Goal: Information Seeking & Learning: Check status

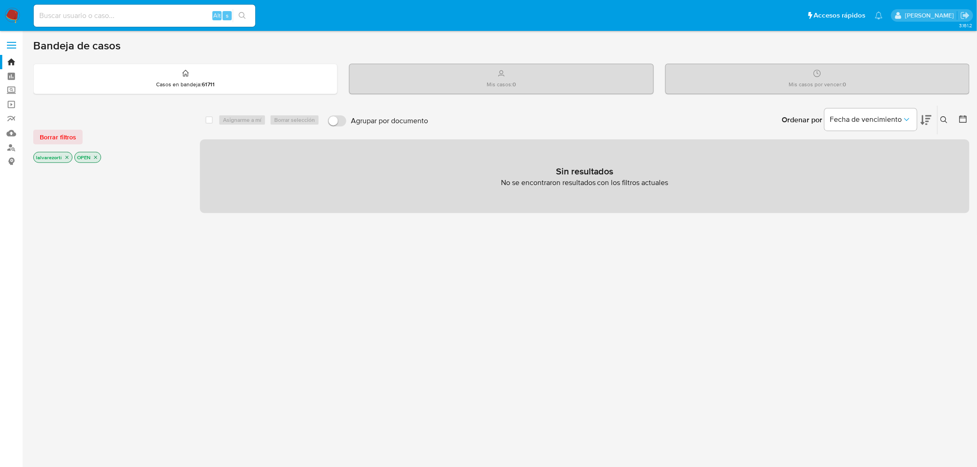
click at [95, 156] on icon "close-filter" at bounding box center [96, 158] width 6 height 6
click at [65, 156] on icon "close-filter" at bounding box center [67, 159] width 6 height 6
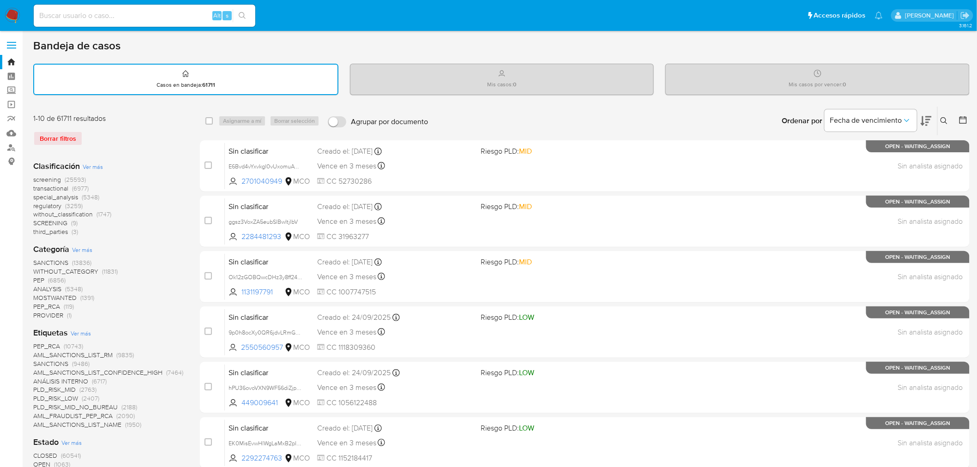
click at [72, 20] on input at bounding box center [145, 16] width 222 height 12
paste input "2483848718"
type input "2483848718"
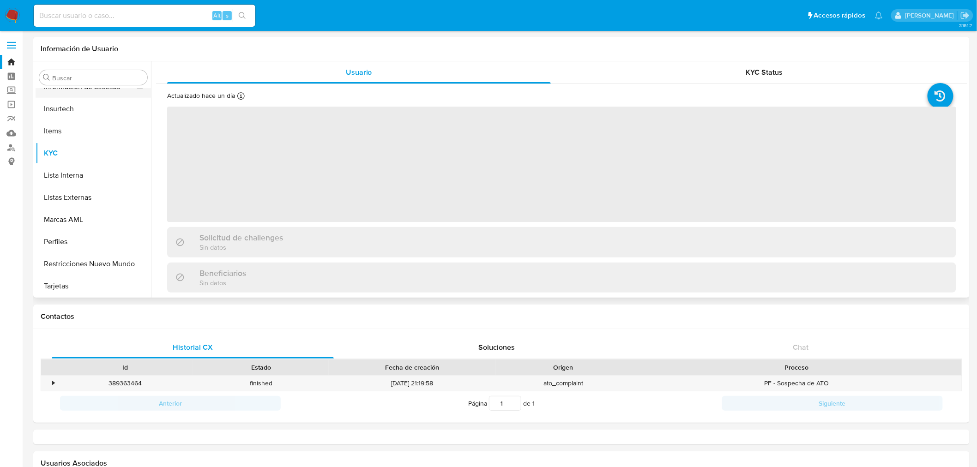
scroll to position [331, 0]
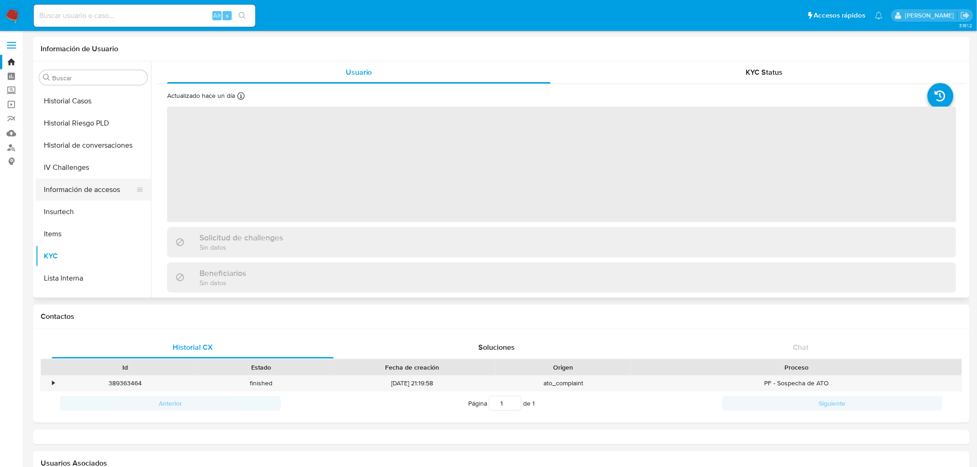
select select "10"
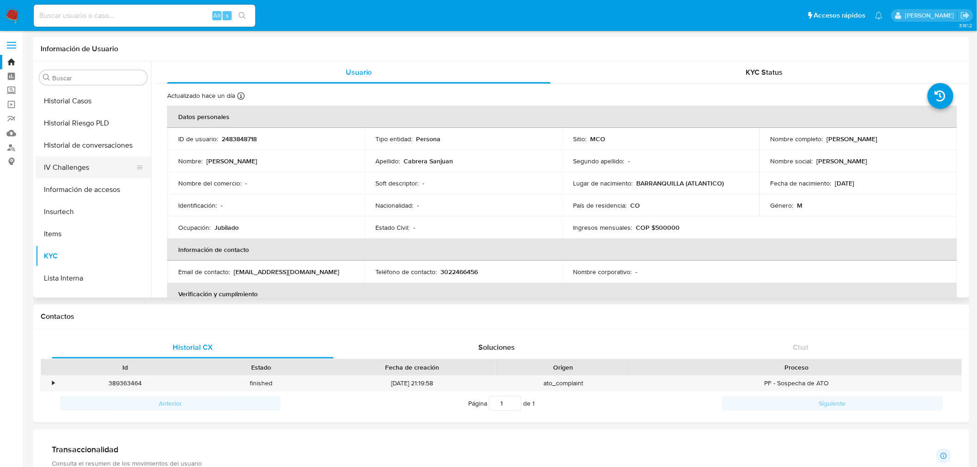
click at [78, 171] on button "IV Challenges" at bounding box center [90, 167] width 108 height 22
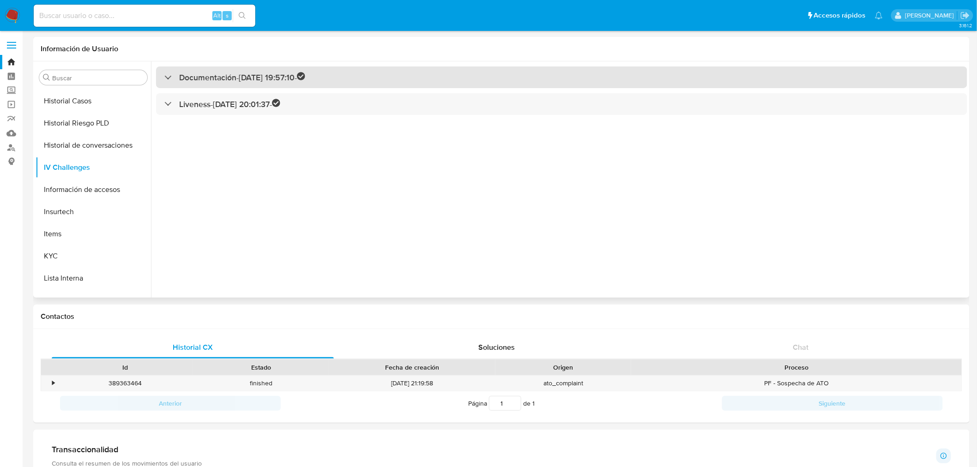
click at [204, 76] on h3 "Documentación - [DATE] 19:57:10 -" at bounding box center [242, 77] width 126 height 11
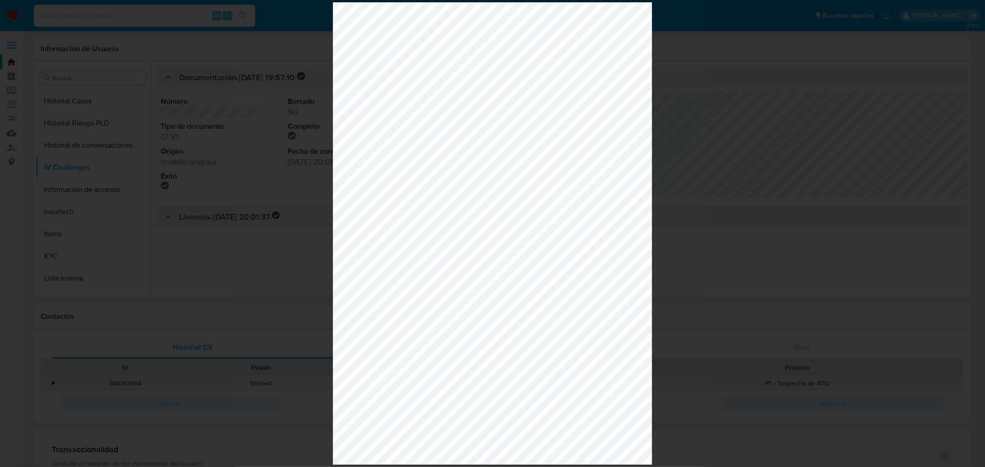
click at [720, 89] on div at bounding box center [492, 233] width 985 height 467
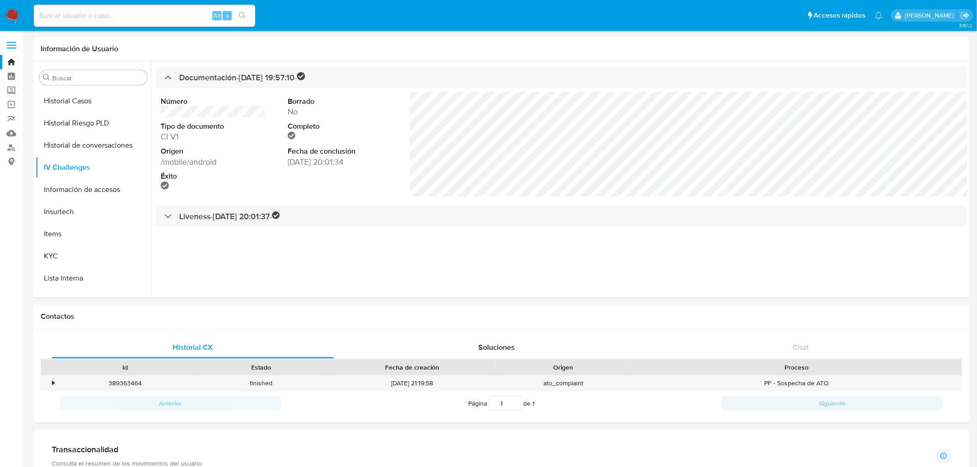
click at [87, 12] on input at bounding box center [145, 16] width 222 height 12
paste input "1941580328"
type input "1941580328"
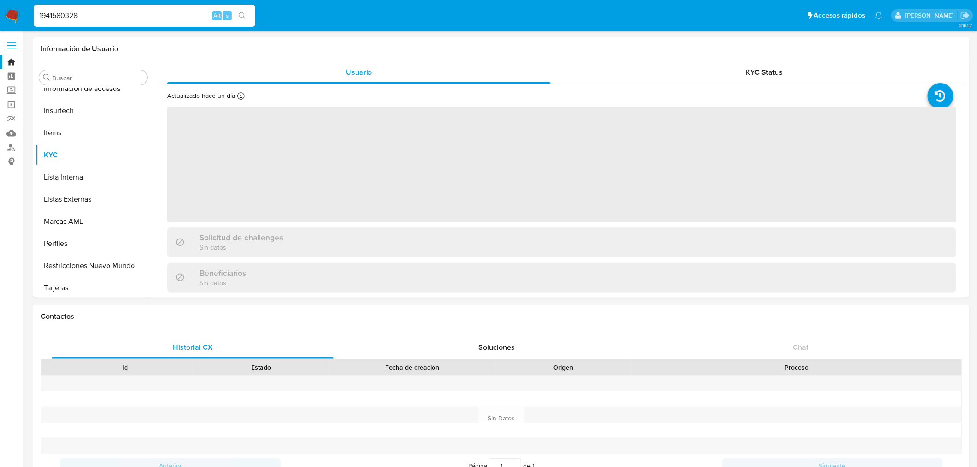
scroll to position [434, 0]
select select "10"
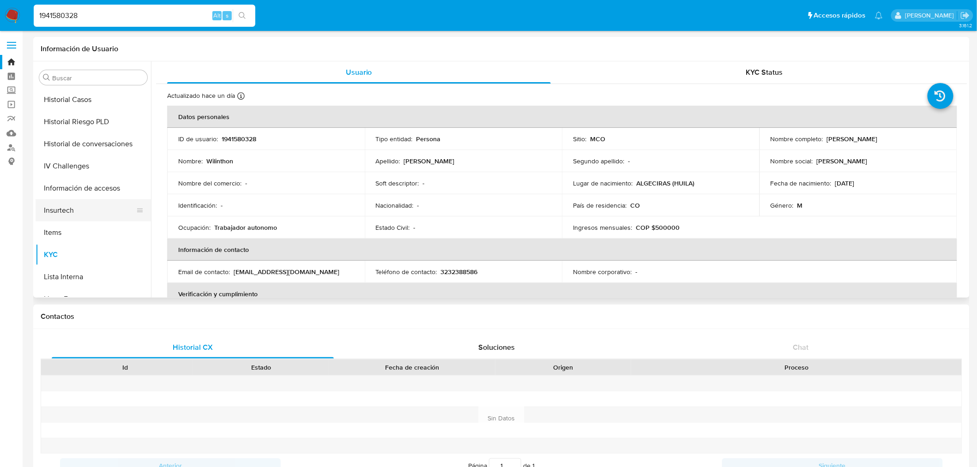
scroll to position [331, 0]
click at [90, 162] on button "IV Challenges" at bounding box center [90, 167] width 108 height 22
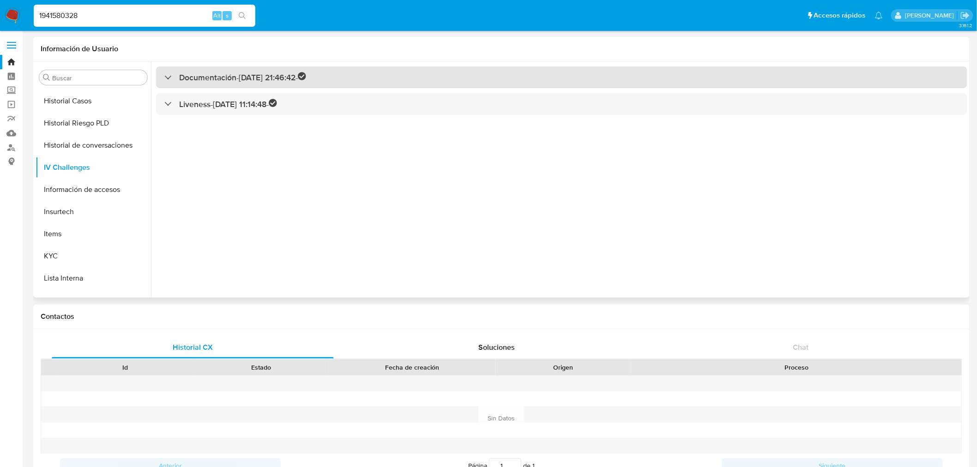
click at [222, 77] on h3 "Documentación - [DATE] 21:46:42 -" at bounding box center [242, 77] width 127 height 11
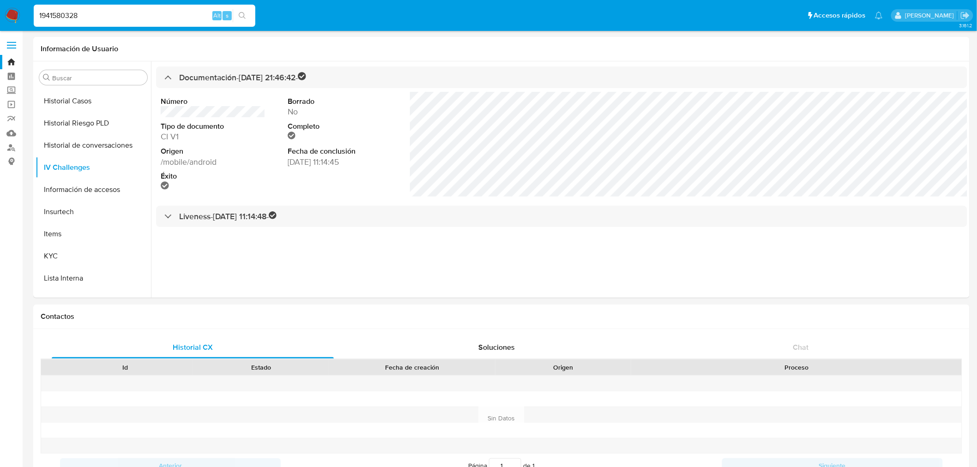
click at [128, 19] on input "1941580328" at bounding box center [145, 16] width 222 height 12
drag, startPoint x: 125, startPoint y: 19, endPoint x: -7, endPoint y: 29, distance: 132.4
click at [0, 29] on html "Pausado Ver notificaciones 1941580328 Alt s Accesos rápidos Presiona las siguie…" at bounding box center [488, 467] width 977 height 935
paste input "2062730149"
type input "2062730149"
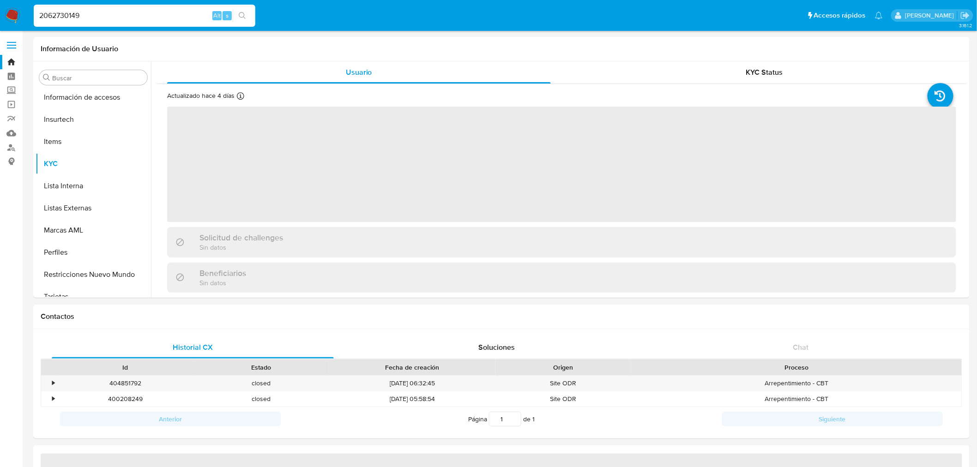
scroll to position [434, 0]
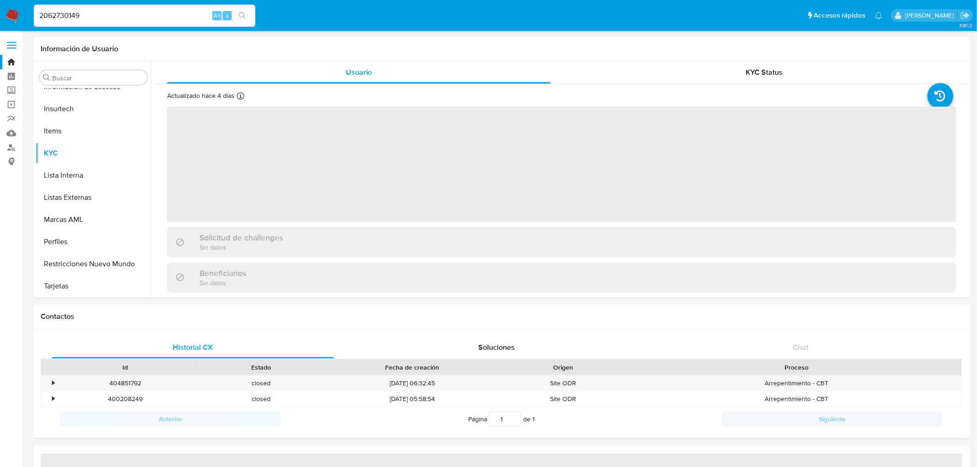
select select "10"
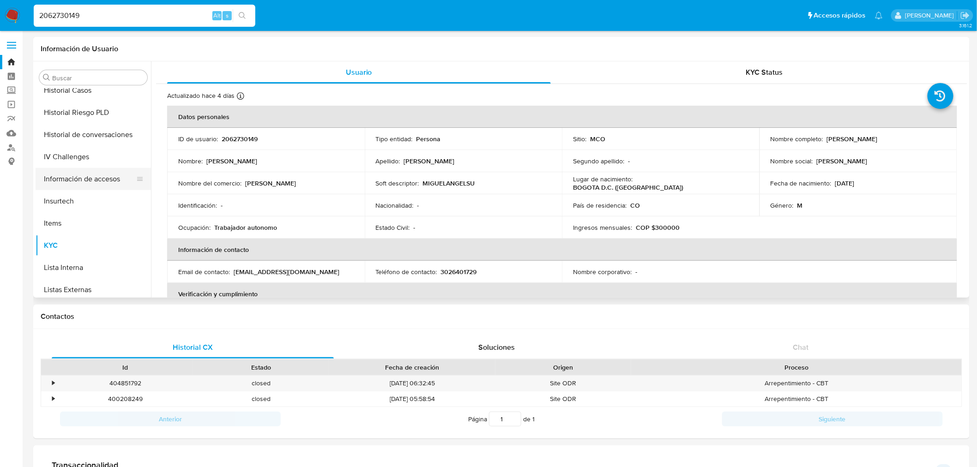
scroll to position [331, 0]
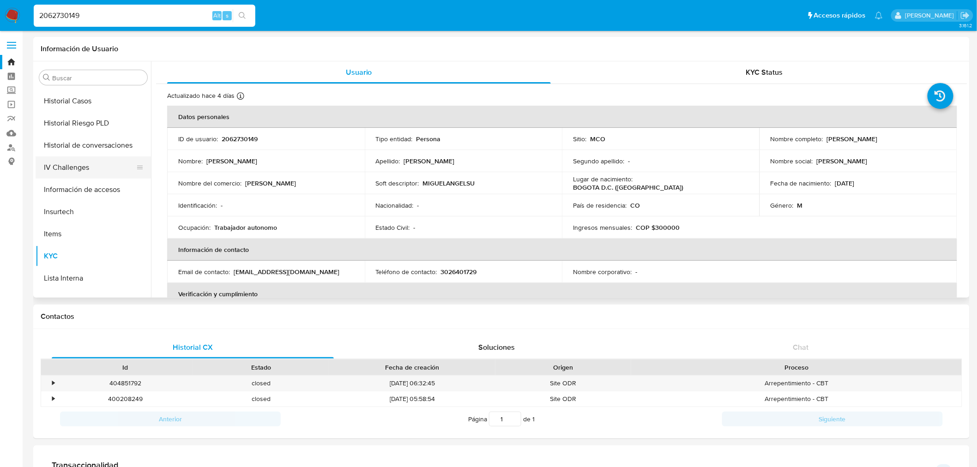
click at [73, 163] on button "IV Challenges" at bounding box center [90, 167] width 108 height 22
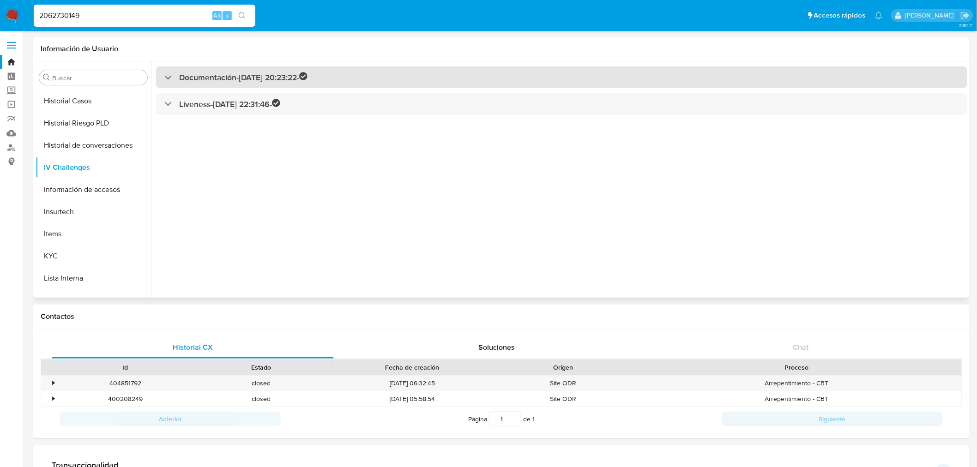
click at [196, 80] on h3 "Documentación - [DATE] 20:23:22 -" at bounding box center [243, 77] width 128 height 11
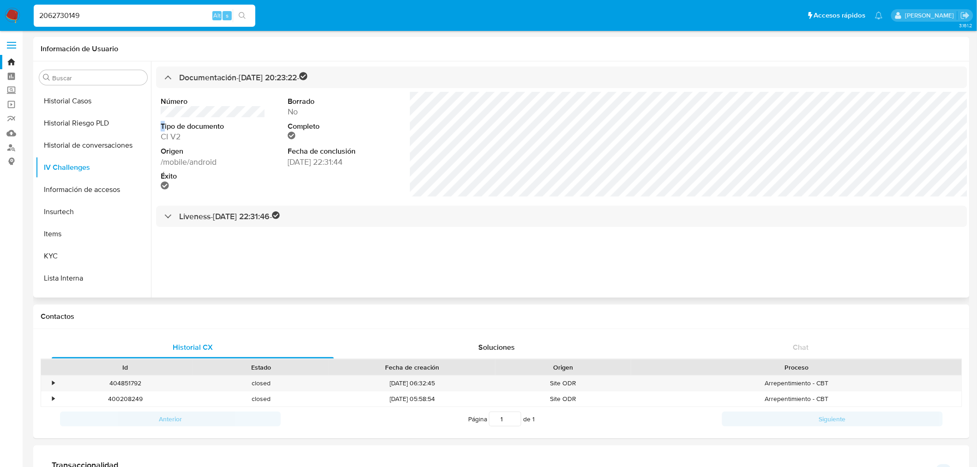
click at [168, 120] on dl "Número Tipo de documento CI V2 Origen /mobile/android Éxito" at bounding box center [213, 144] width 104 height 96
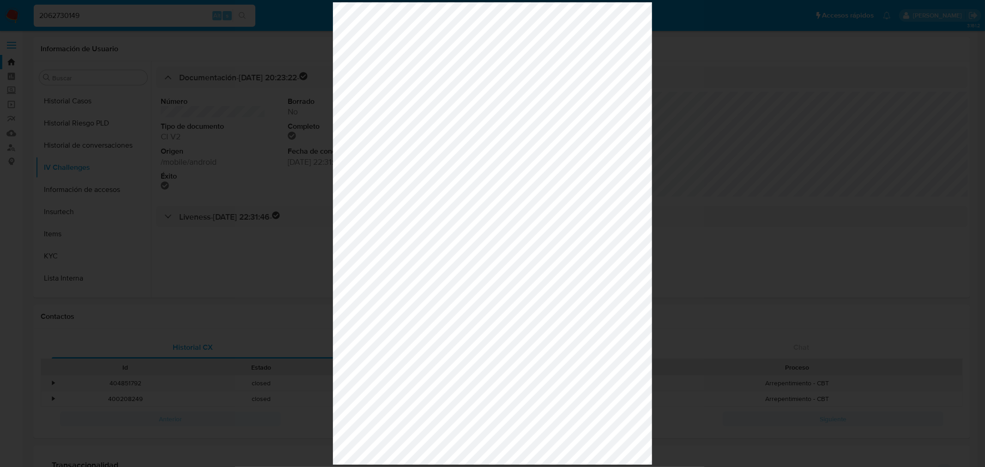
click at [279, 108] on div at bounding box center [492, 233] width 985 height 467
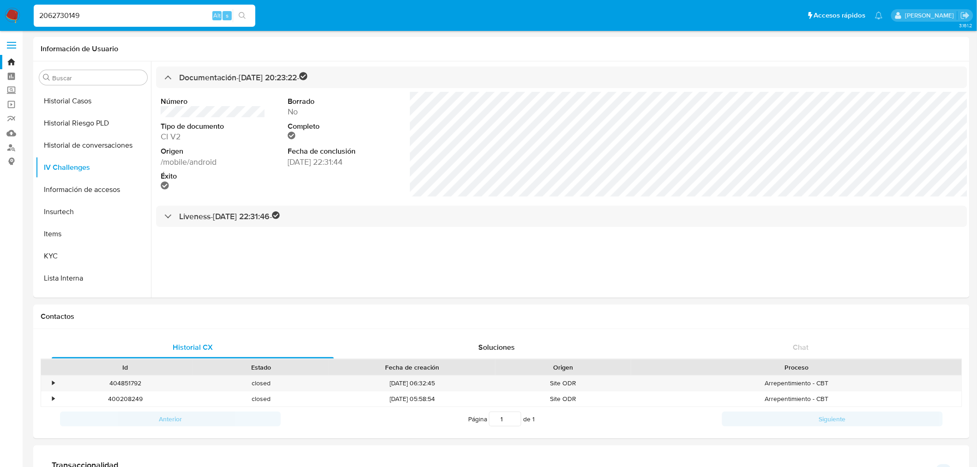
click at [91, 21] on input "2062730149" at bounding box center [145, 16] width 222 height 12
drag, startPoint x: 91, startPoint y: 21, endPoint x: 31, endPoint y: 18, distance: 60.1
click at [31, 18] on li "2062730149 Alt s" at bounding box center [144, 15] width 226 height 23
paste input "459461582"
type input "2459461582"
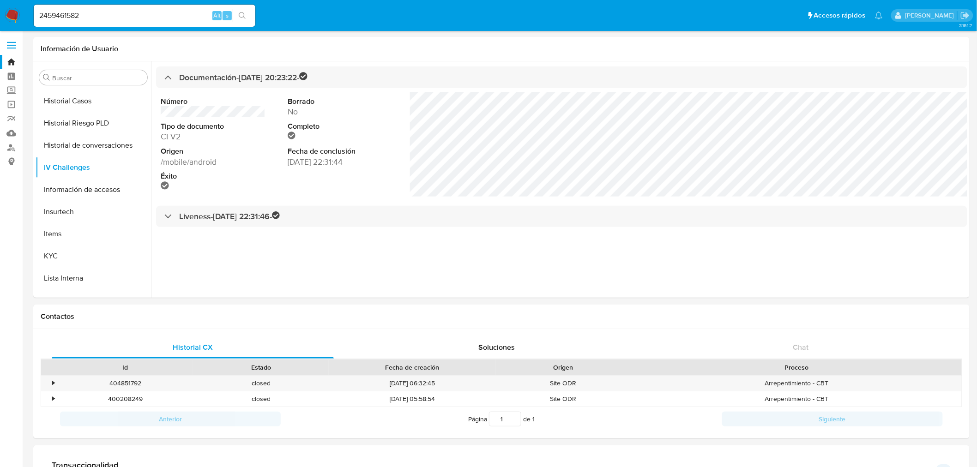
click at [245, 12] on icon "search-icon" at bounding box center [242, 15] width 7 height 7
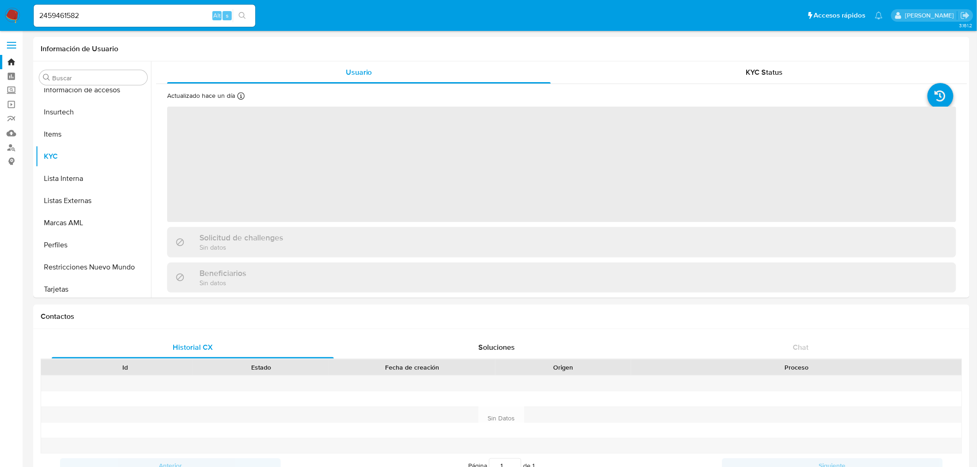
scroll to position [434, 0]
select select "10"
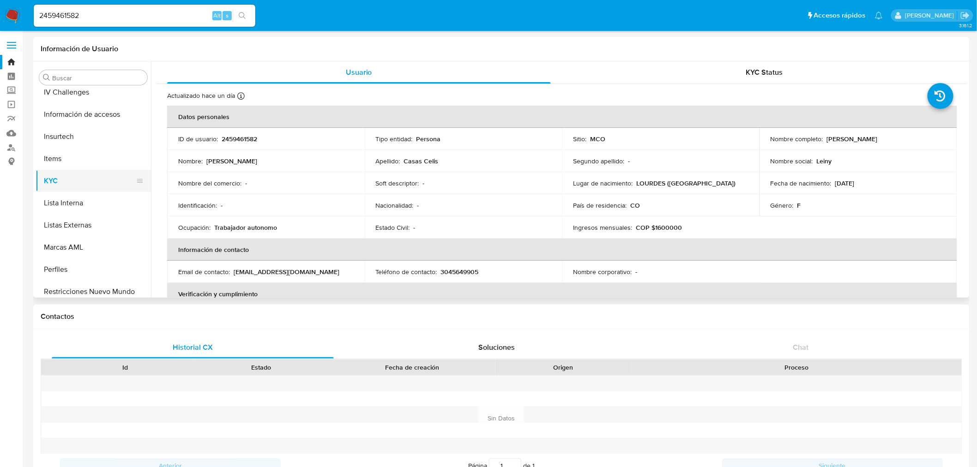
scroll to position [382, 0]
click at [77, 113] on button "IV Challenges" at bounding box center [90, 116] width 108 height 22
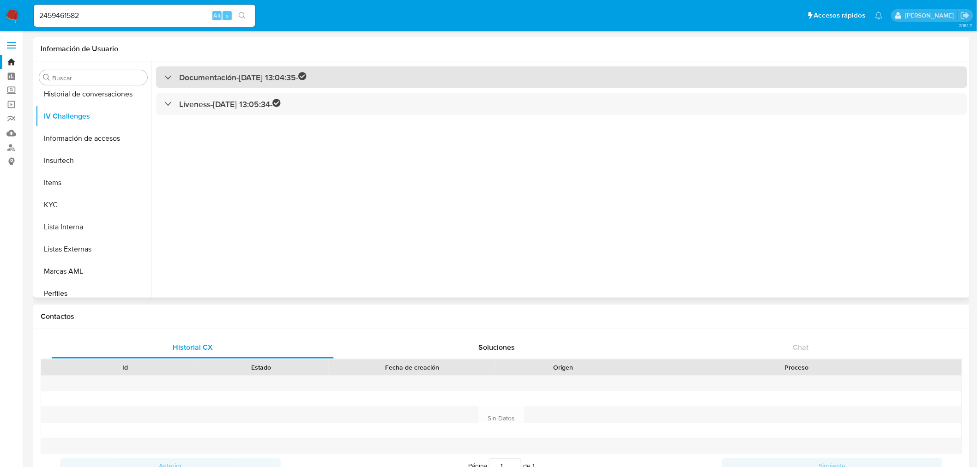
click at [195, 74] on h3 "Documentación - [DATE] 13:04:35 -" at bounding box center [242, 77] width 127 height 11
